Goal: Find specific page/section: Find specific page/section

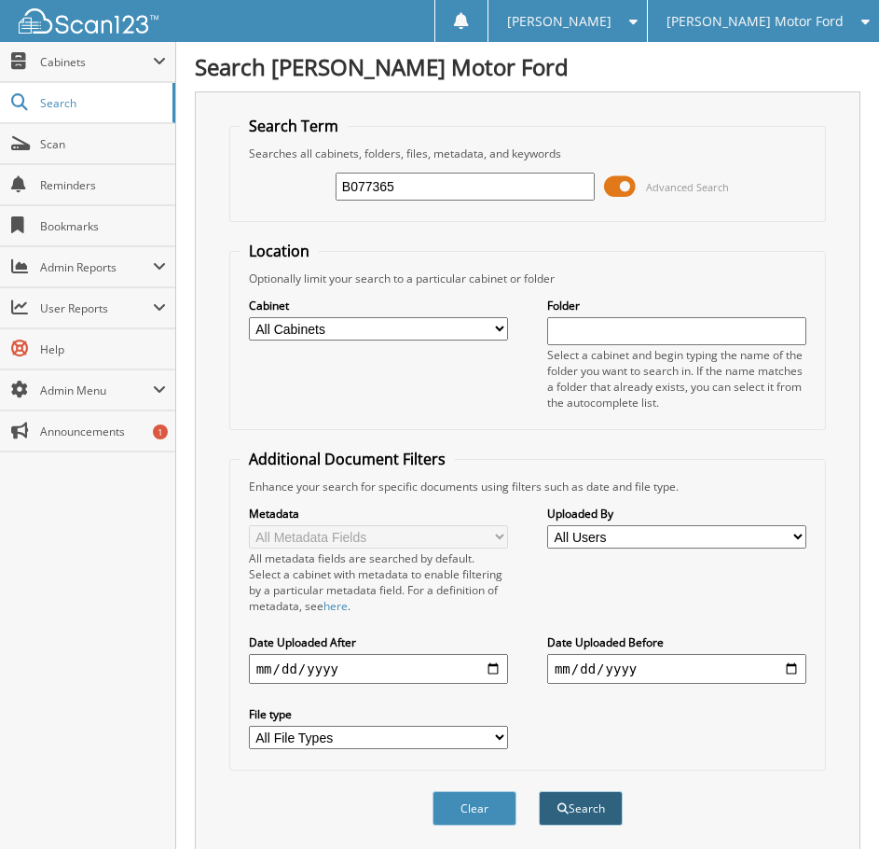
type input "B077365"
click at [581, 823] on button "Search" at bounding box center [581, 808] width 84 height 35
click at [600, 809] on button "Search" at bounding box center [581, 808] width 84 height 35
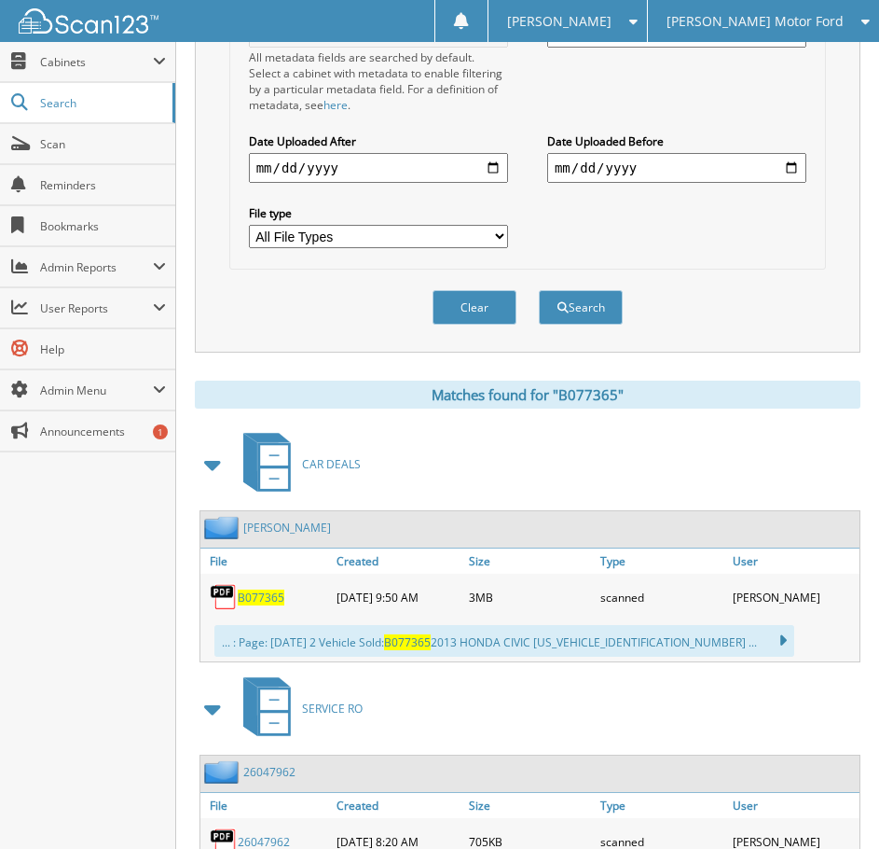
scroll to position [560, 0]
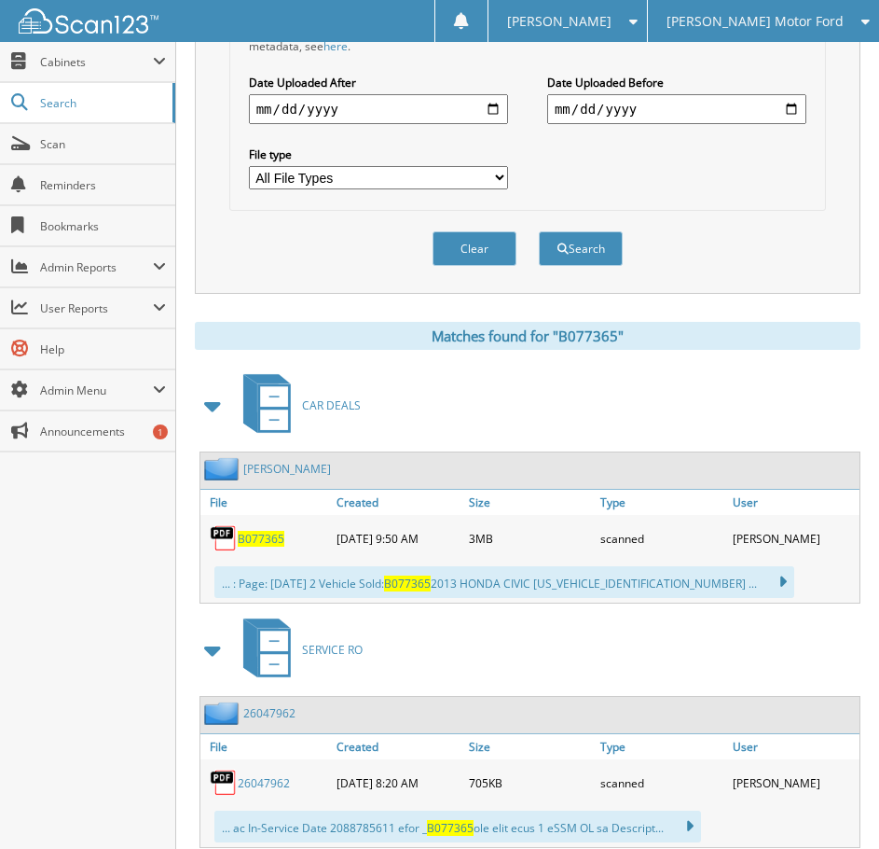
click at [242, 538] on span "B077365" at bounding box center [261, 539] width 47 height 16
click at [789, 17] on span "[PERSON_NAME] Motor Ford" at bounding box center [755, 21] width 177 height 11
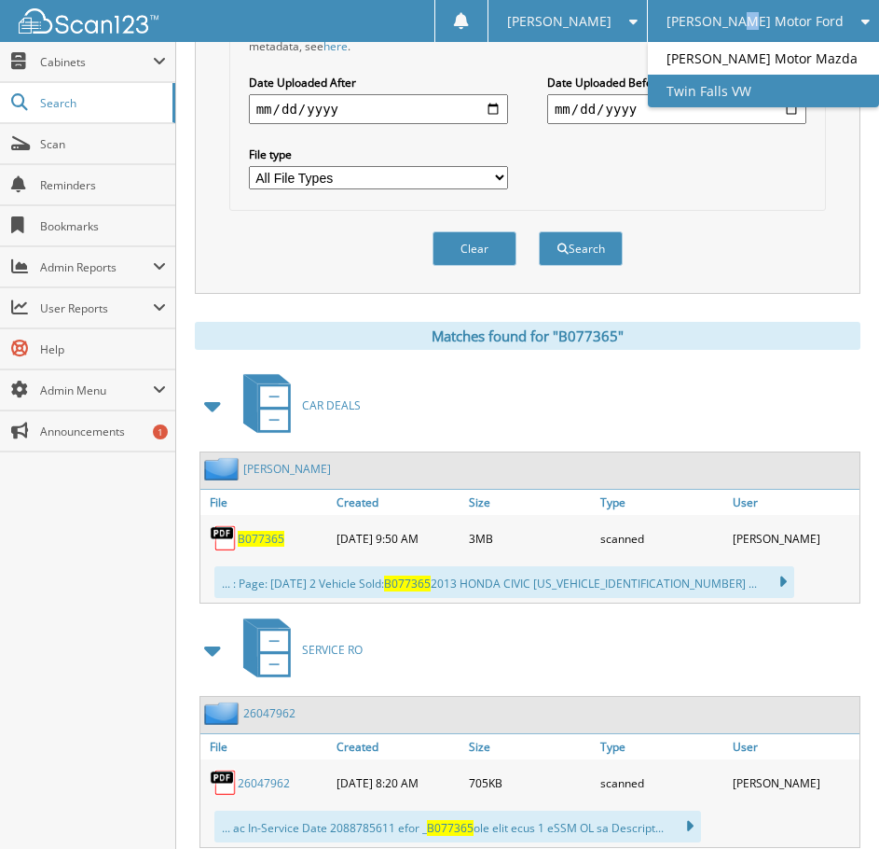
click at [790, 84] on link "Twin Falls VW" at bounding box center [763, 91] width 231 height 33
